Goal: Information Seeking & Learning: Learn about a topic

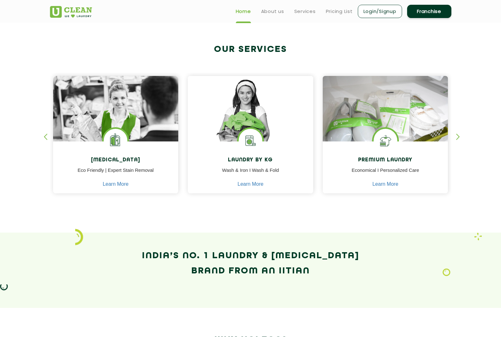
scroll to position [221, 0]
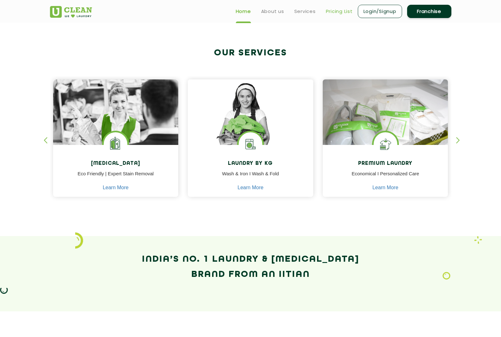
click at [327, 10] on link "Pricing List" at bounding box center [339, 12] width 27 height 8
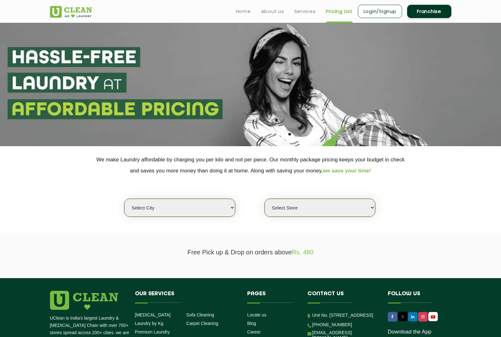
click at [179, 202] on select "Select city [GEOGRAPHIC_DATA] [GEOGRAPHIC_DATA] [GEOGRAPHIC_DATA] [GEOGRAPHIC_D…" at bounding box center [179, 207] width 111 height 18
click at [207, 209] on select "Select city [GEOGRAPHIC_DATA] [GEOGRAPHIC_DATA] [GEOGRAPHIC_DATA] [GEOGRAPHIC_D…" at bounding box center [179, 207] width 111 height 18
click at [186, 190] on div "Select city [GEOGRAPHIC_DATA] [GEOGRAPHIC_DATA] [GEOGRAPHIC_DATA] [GEOGRAPHIC_D…" at bounding box center [250, 196] width 411 height 41
click at [188, 206] on select "Select city [GEOGRAPHIC_DATA] [GEOGRAPHIC_DATA] [GEOGRAPHIC_DATA] [GEOGRAPHIC_D…" at bounding box center [179, 207] width 111 height 18
select select "149"
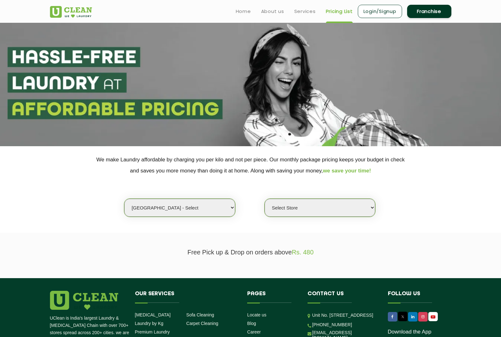
click at [124, 198] on select "Select city [GEOGRAPHIC_DATA] [GEOGRAPHIC_DATA] [GEOGRAPHIC_DATA] [GEOGRAPHIC_D…" at bounding box center [179, 207] width 111 height 18
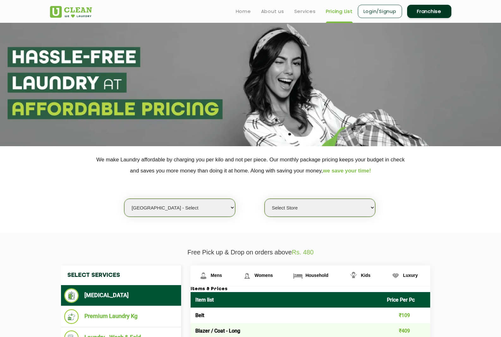
click at [318, 209] on select "Select Store UClean Select Bandra" at bounding box center [320, 207] width 111 height 18
select select "437"
click at [265, 198] on select "Select Store UClean Select Bandra" at bounding box center [320, 207] width 111 height 18
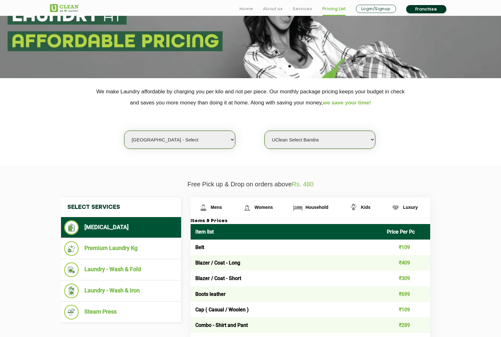
scroll to position [95, 0]
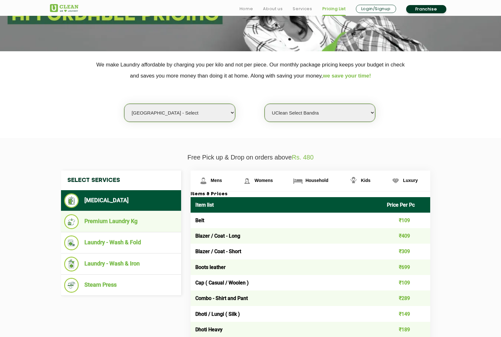
click at [133, 217] on li "Premium Laundry Kg" at bounding box center [121, 221] width 114 height 15
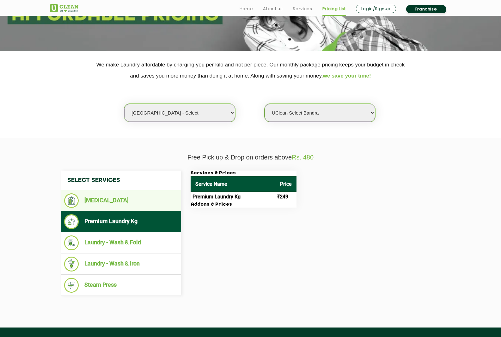
click at [113, 197] on li "[MEDICAL_DATA]" at bounding box center [121, 200] width 114 height 15
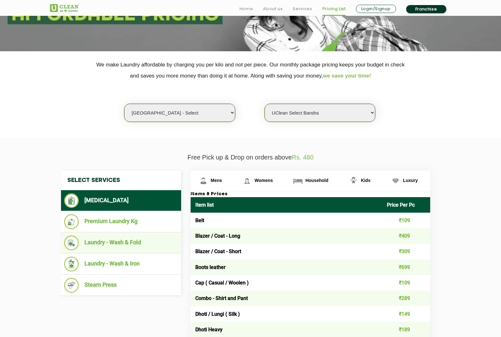
click at [109, 235] on li "Laundry - Wash & Fold" at bounding box center [121, 242] width 114 height 15
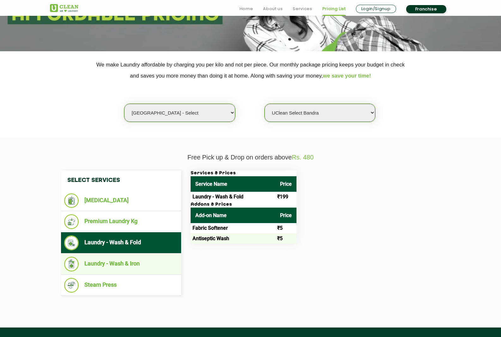
click at [153, 262] on li "Laundry - Wash & Iron" at bounding box center [121, 263] width 114 height 15
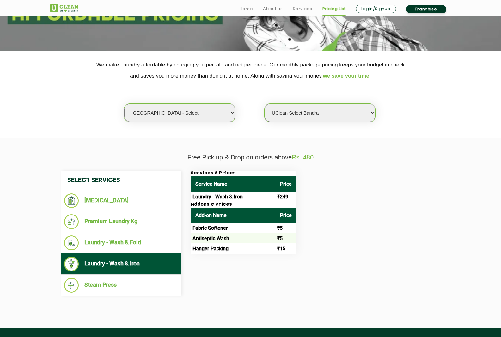
click at [170, 121] on select "Select city [GEOGRAPHIC_DATA] [GEOGRAPHIC_DATA] [GEOGRAPHIC_DATA] [GEOGRAPHIC_D…" at bounding box center [179, 113] width 111 height 18
select select "105"
click at [124, 104] on select "Select city [GEOGRAPHIC_DATA] [GEOGRAPHIC_DATA] [GEOGRAPHIC_DATA] [GEOGRAPHIC_D…" at bounding box center [179, 113] width 111 height 18
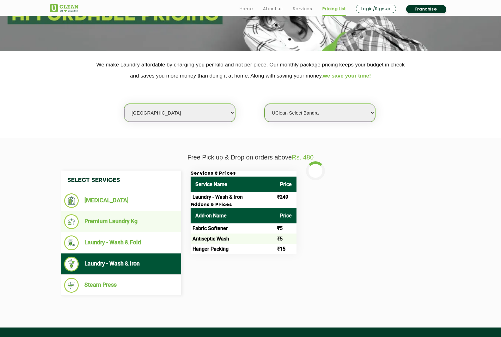
select select "0"
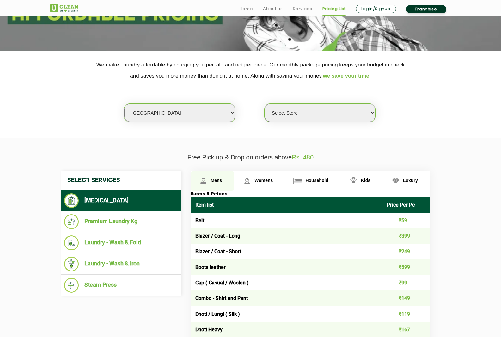
click at [219, 180] on span "Mens" at bounding box center [216, 180] width 11 height 5
click at [271, 179] on span "Womens" at bounding box center [263, 180] width 18 height 5
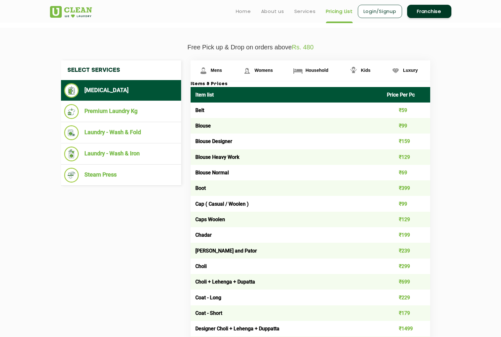
scroll to position [126, 0]
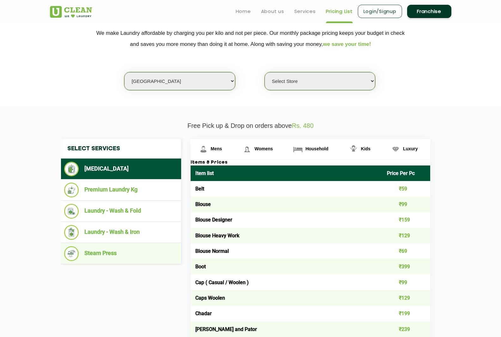
click at [129, 254] on li "Steam Press" at bounding box center [121, 253] width 114 height 15
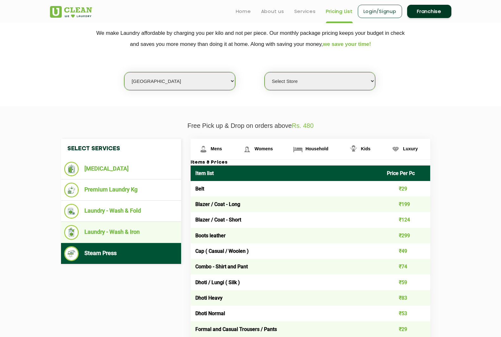
click at [131, 235] on li "Laundry - Wash & Iron" at bounding box center [121, 232] width 114 height 15
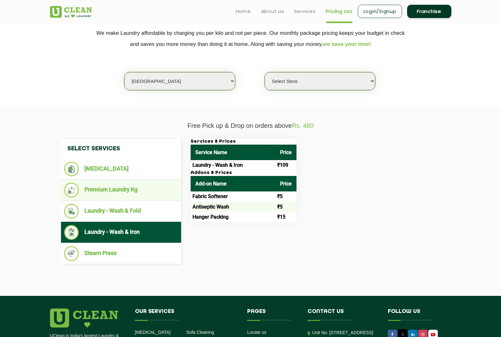
click at [135, 186] on li "Premium Laundry Kg" at bounding box center [121, 189] width 114 height 15
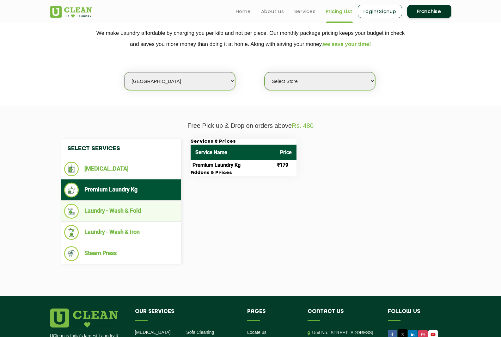
click at [131, 206] on li "Laundry - Wash & Fold" at bounding box center [121, 211] width 114 height 15
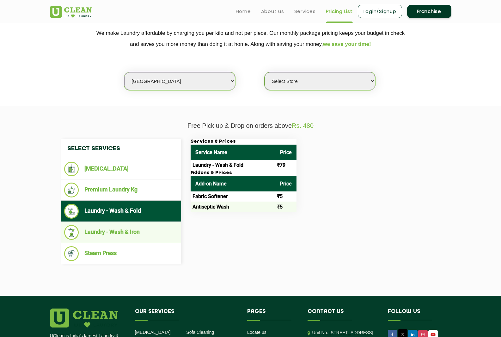
click at [131, 229] on li "Laundry - Wash & Iron" at bounding box center [121, 232] width 114 height 15
